Goal: Find specific page/section: Find specific page/section

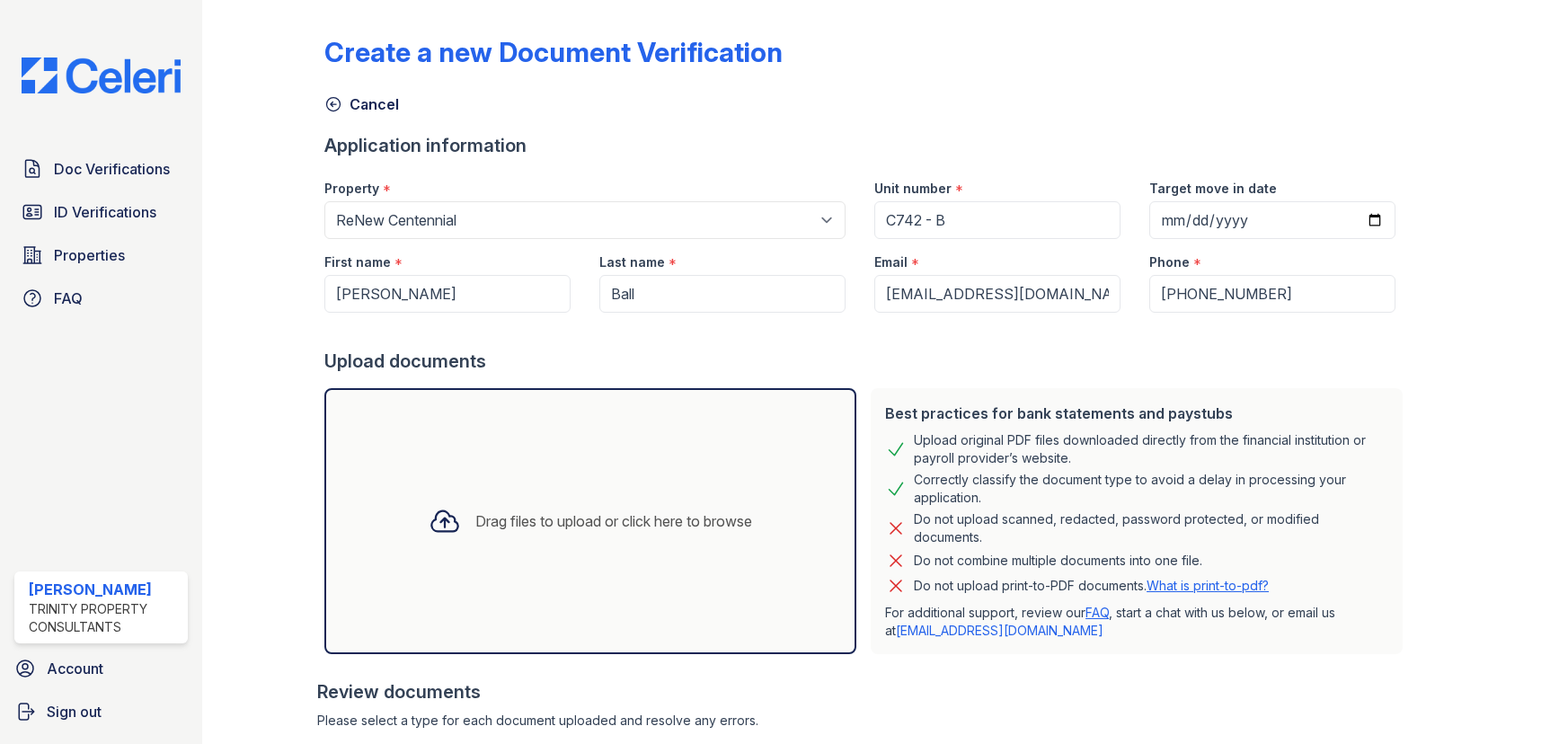
select select "54"
select select "paystub"
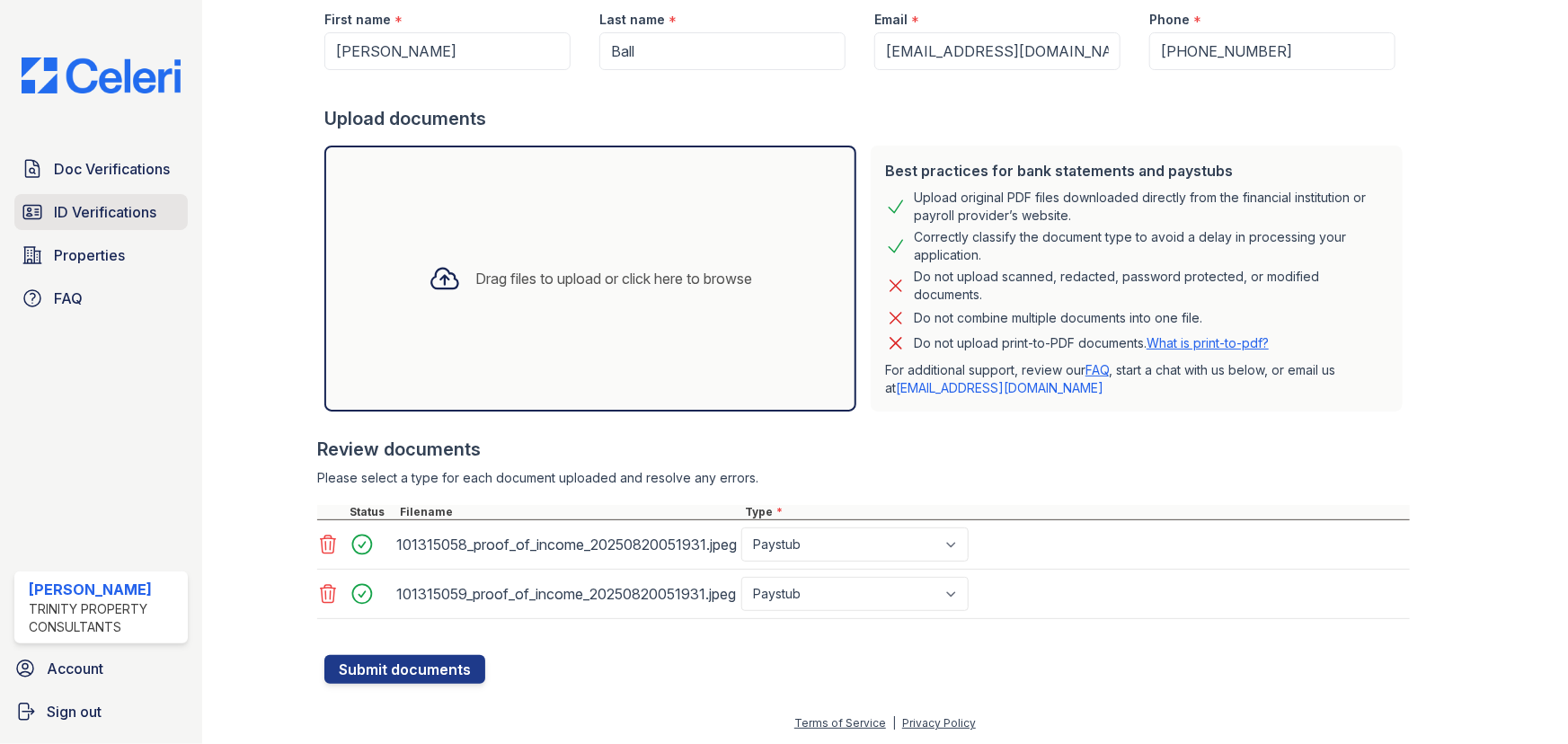
click at [138, 202] on span "ID Verifications" at bounding box center [106, 212] width 103 height 21
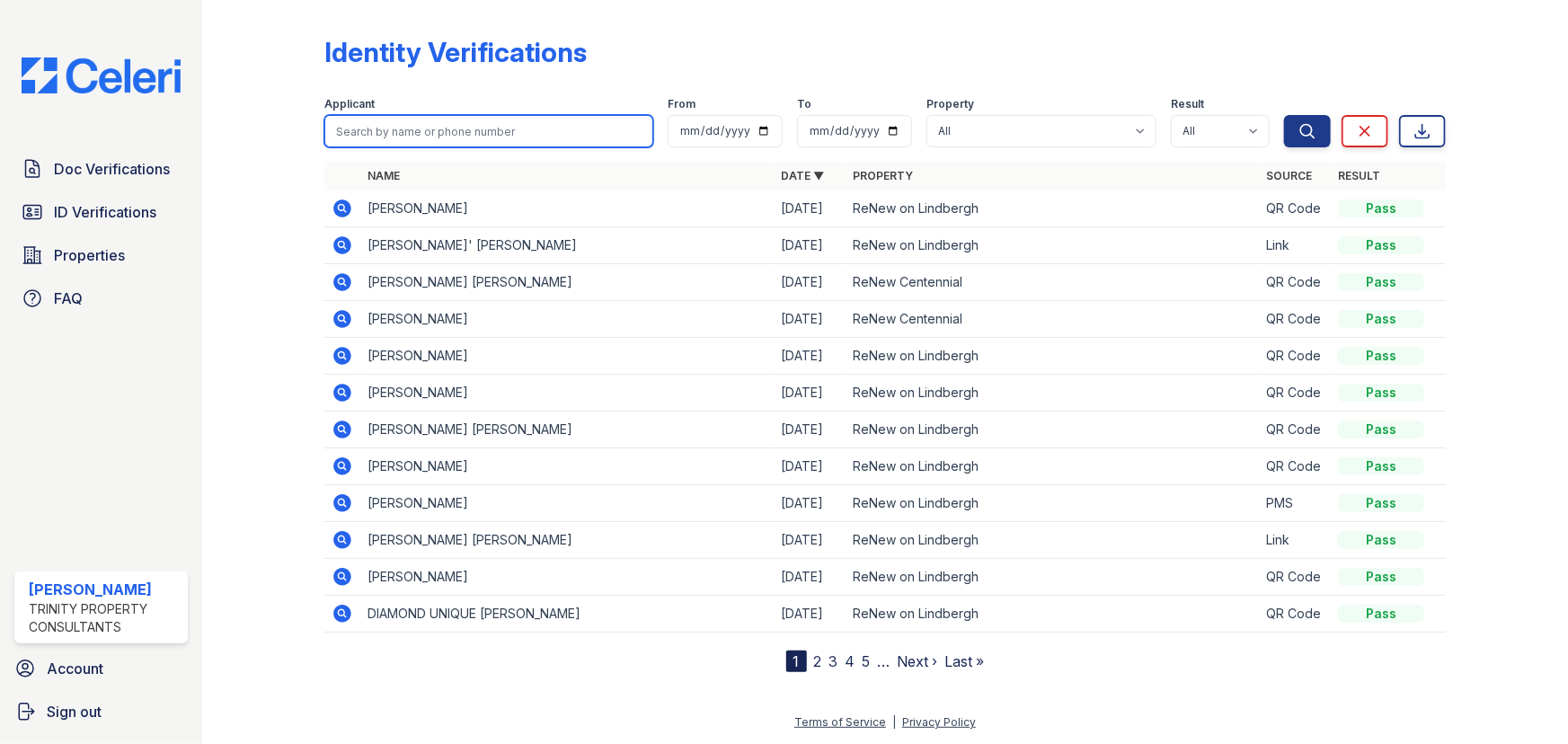
click at [444, 129] on input "search" at bounding box center [489, 131] width 329 height 32
click at [477, 122] on input "search" at bounding box center [489, 131] width 329 height 32
type input "[PERSON_NAME]"
click at [1284, 115] on button "Search" at bounding box center [1307, 131] width 46 height 32
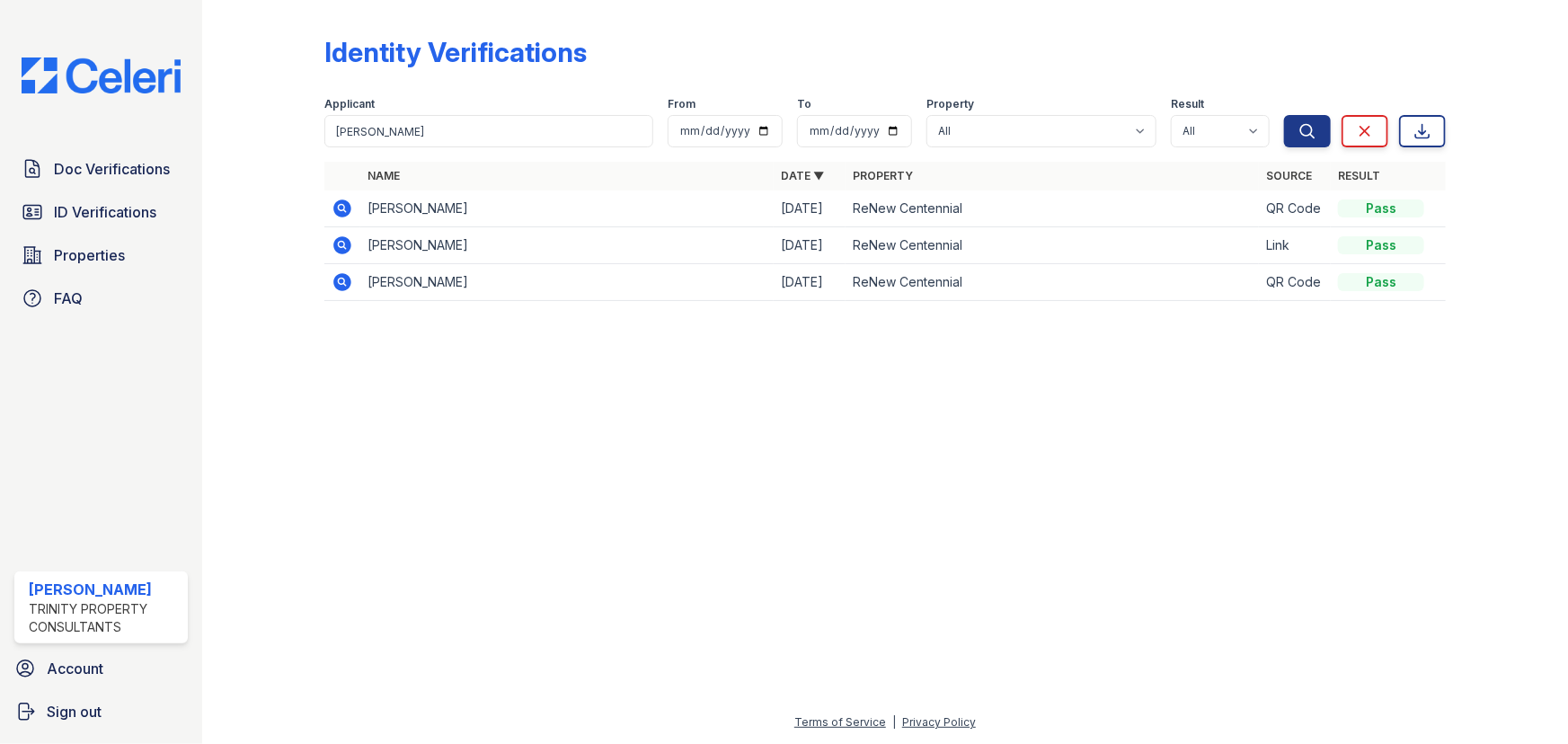
click at [334, 211] on icon at bounding box center [342, 208] width 18 height 18
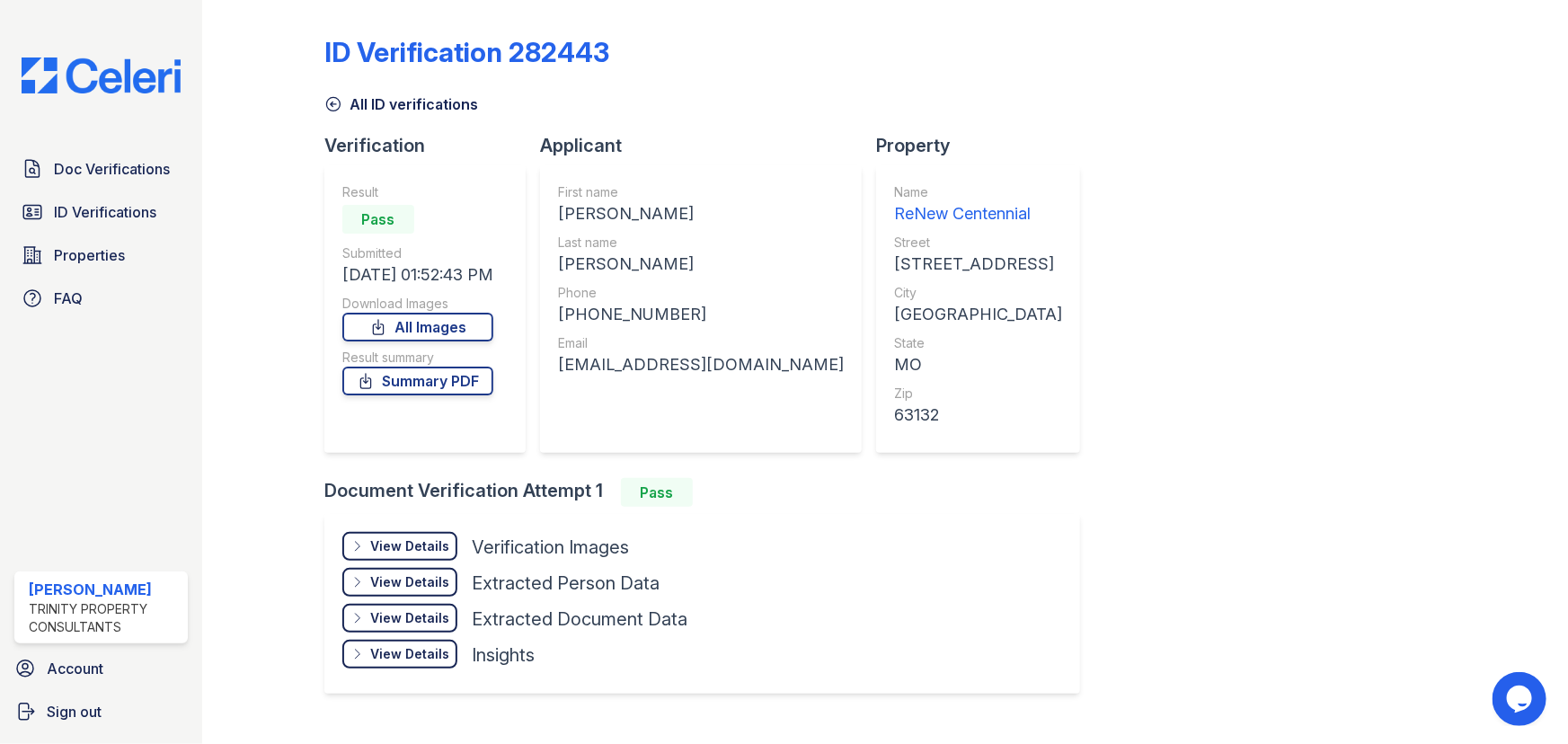
click at [126, 209] on span "ID Verifications" at bounding box center [106, 212] width 103 height 21
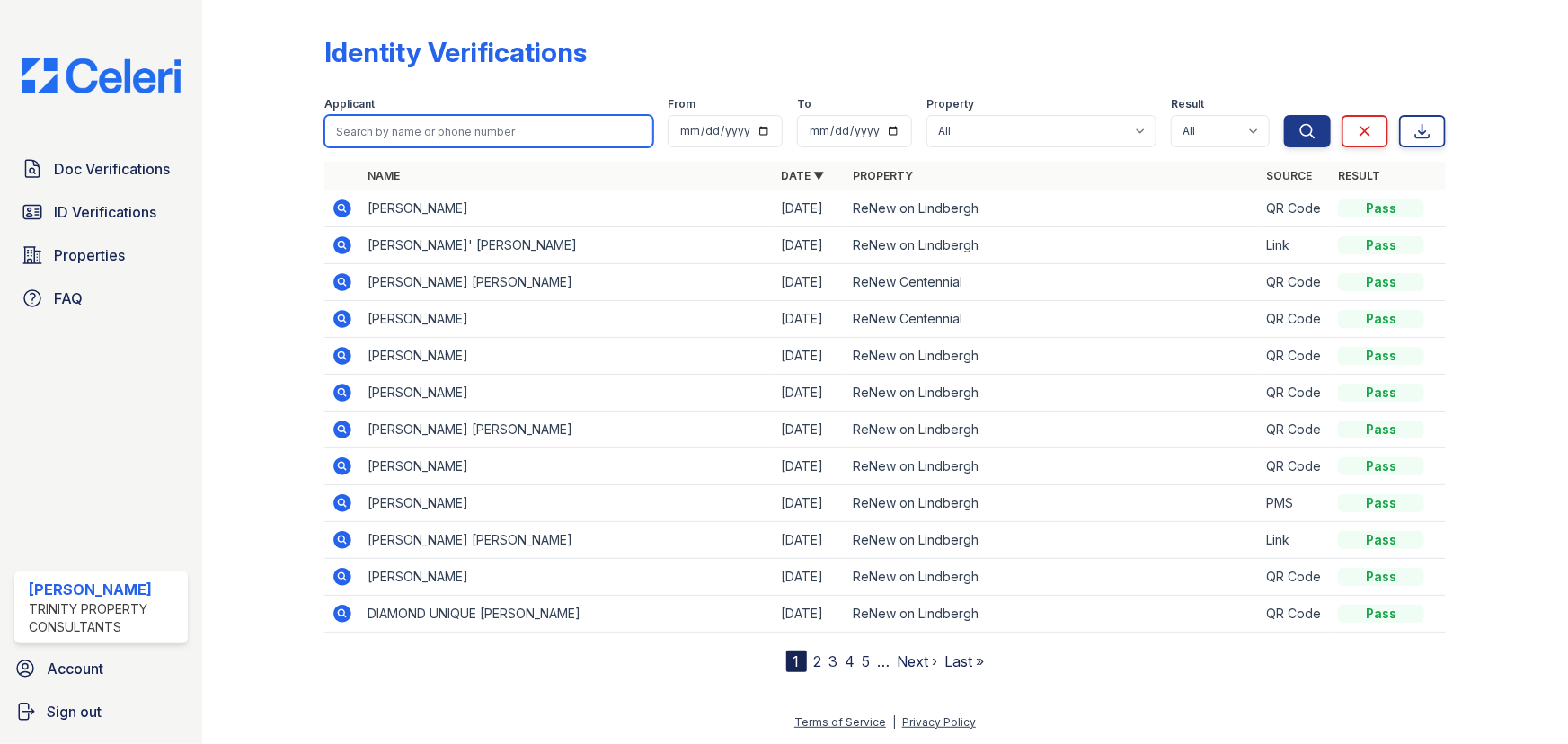
click at [450, 137] on input "search" at bounding box center [489, 131] width 329 height 32
type input "[PERSON_NAME]"
click at [1284, 115] on button "Search" at bounding box center [1307, 131] width 46 height 32
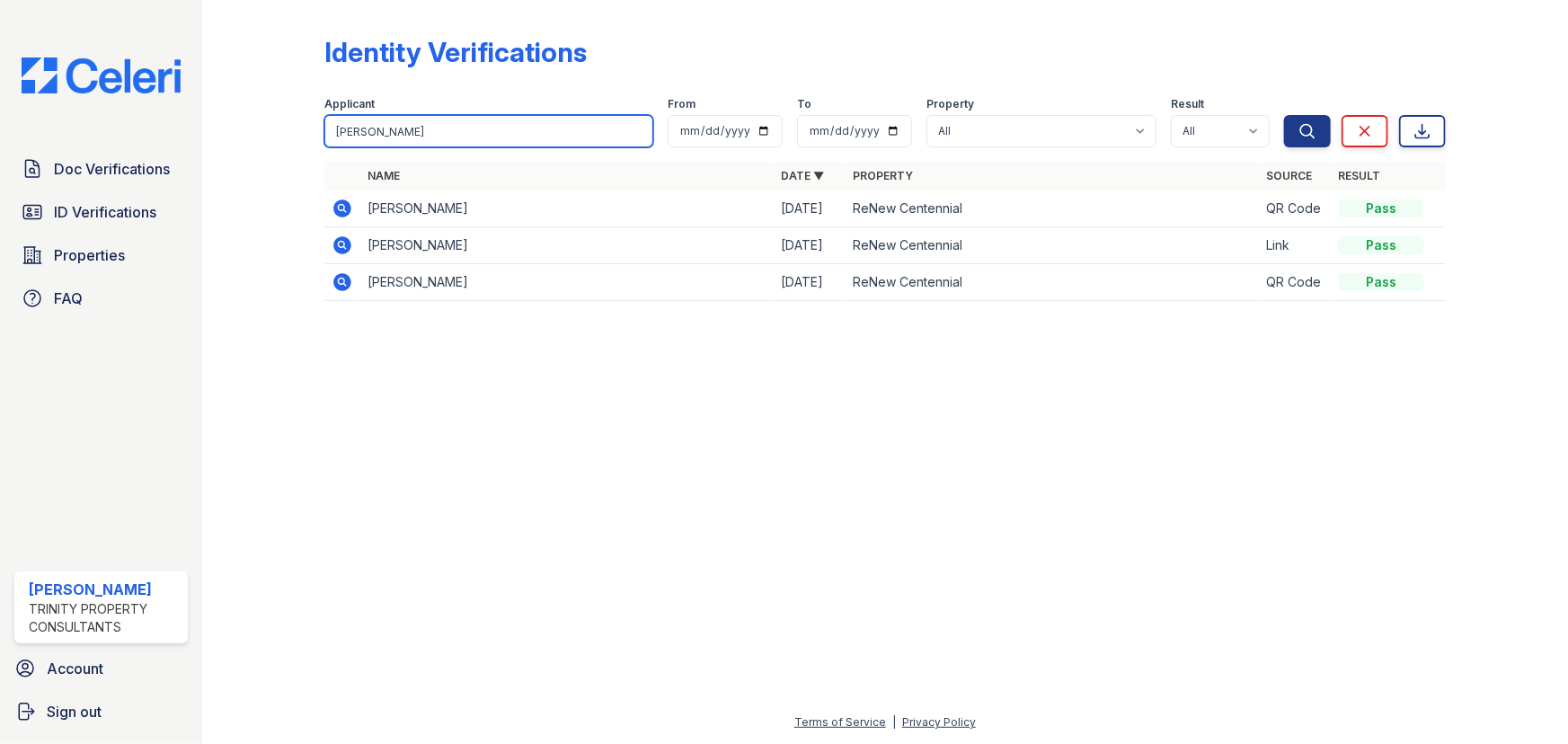
drag, startPoint x: 427, startPoint y: 138, endPoint x: 263, endPoint y: 119, distance: 165.1
click at [263, 119] on div "Identity Verifications Filter Applicant newson From To Property All ReNew Cente…" at bounding box center [885, 173] width 1308 height 348
type input "logan"
click at [1284, 115] on button "Search" at bounding box center [1307, 131] width 46 height 32
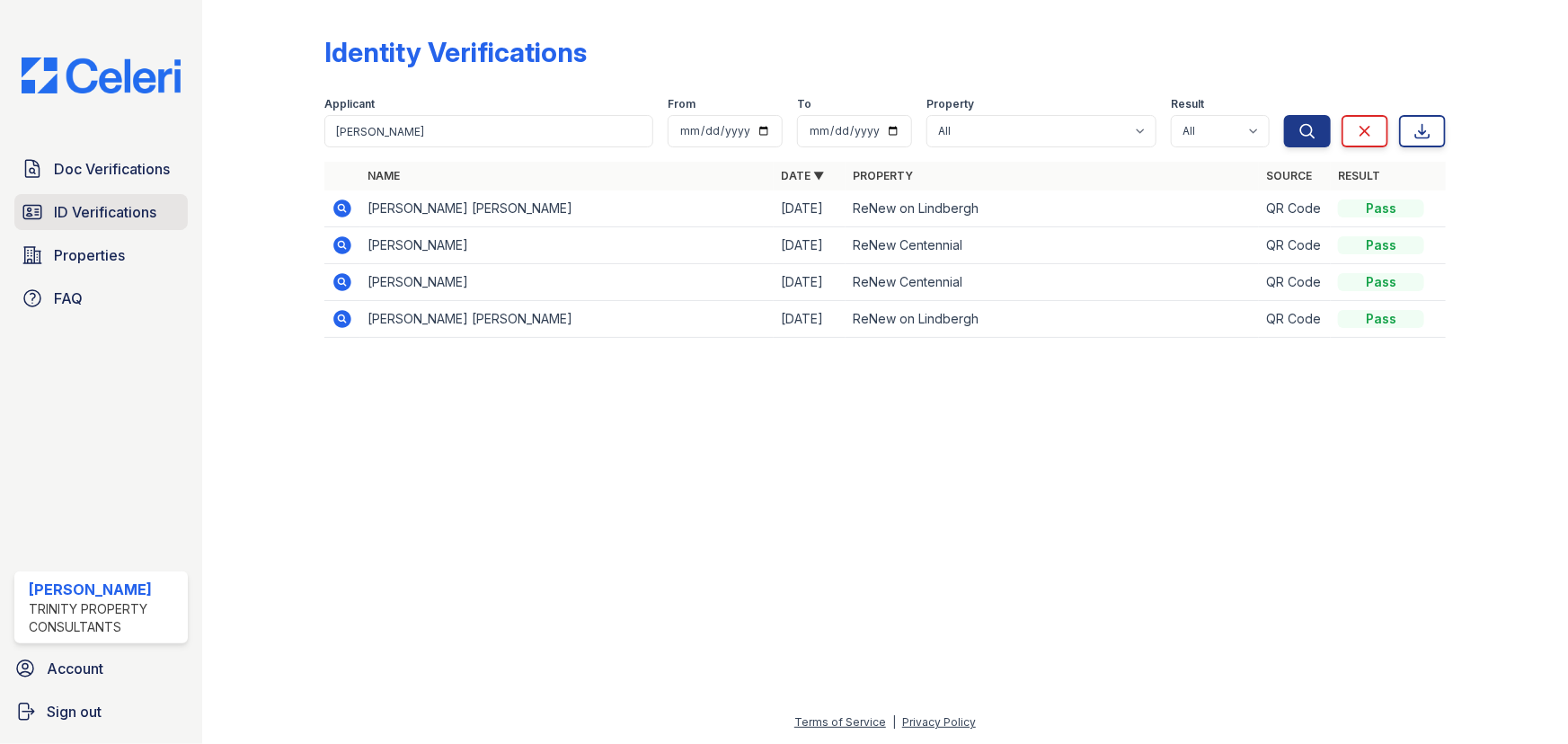
click at [98, 198] on link "ID Verifications" at bounding box center [101, 211] width 173 height 36
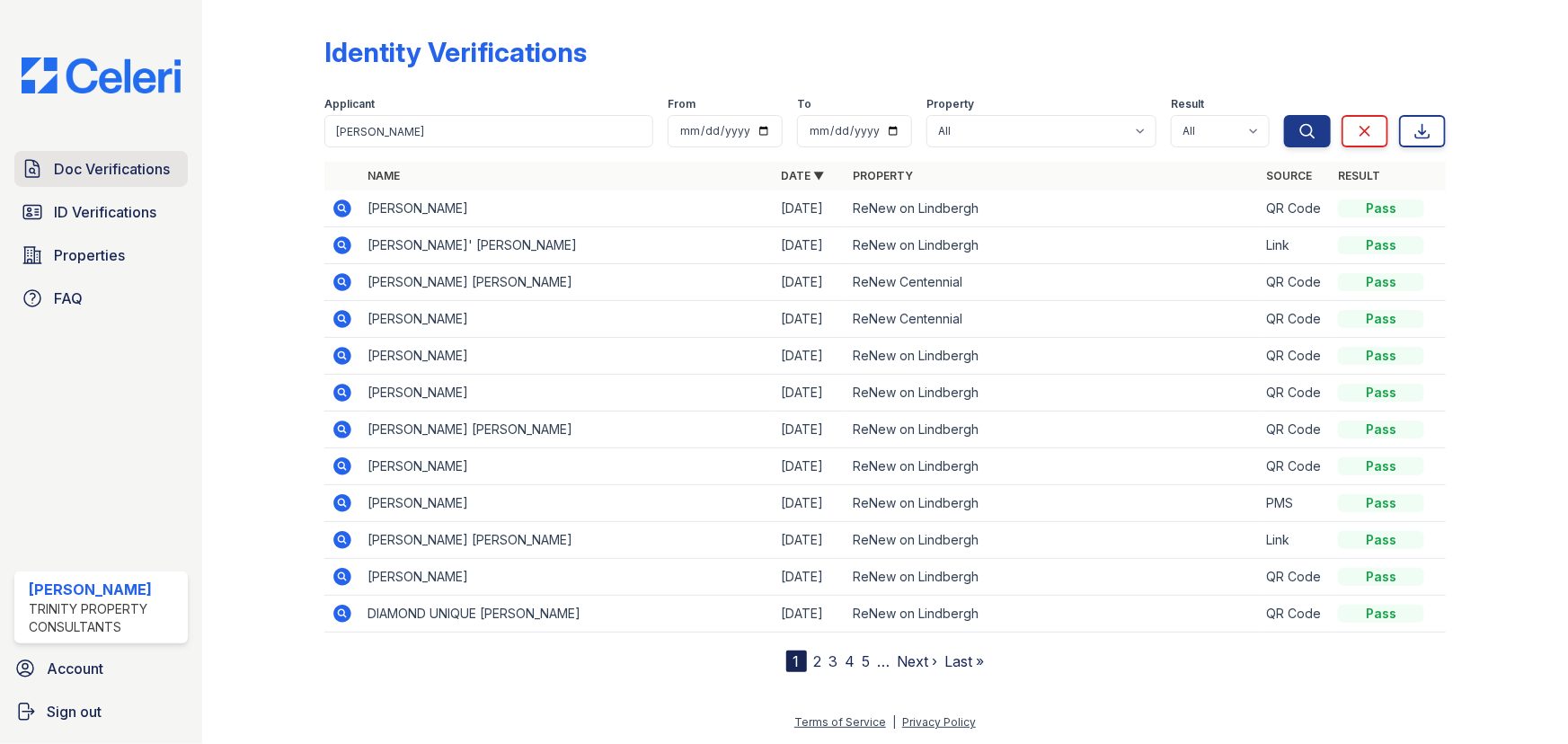
click at [106, 156] on link "Doc Verifications" at bounding box center [101, 169] width 173 height 36
